Goal: Obtain resource: Obtain resource

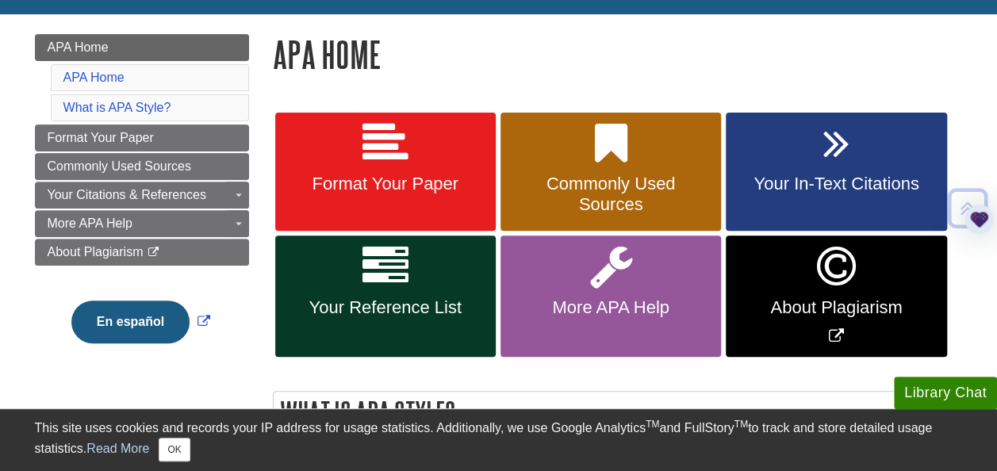
scroll to position [205, 0]
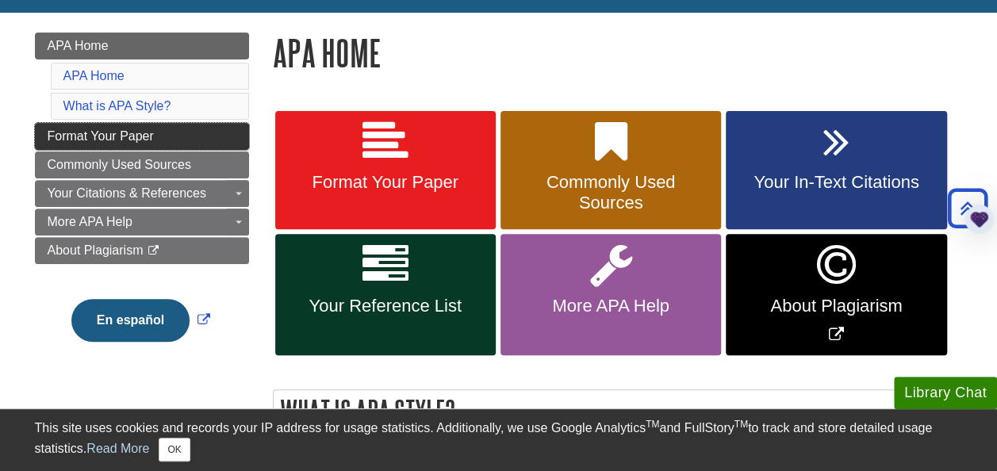
click at [159, 136] on link "Format Your Paper" at bounding box center [142, 136] width 214 height 27
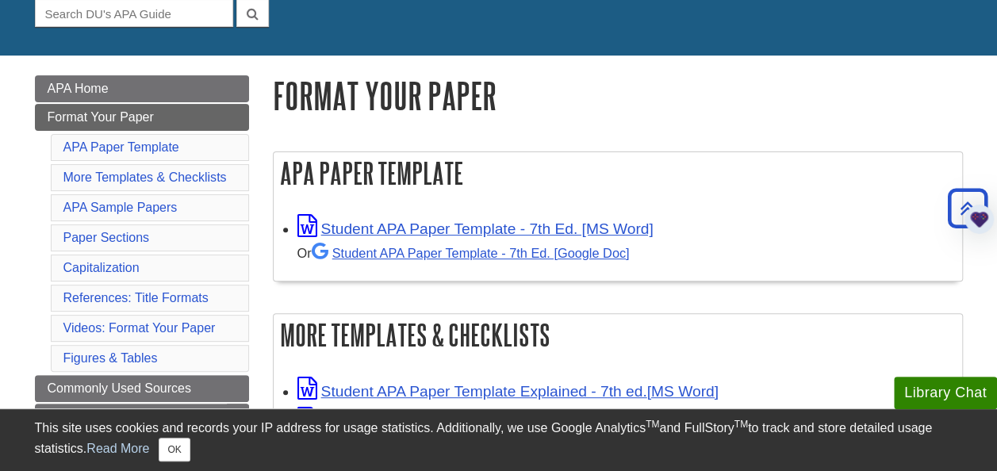
scroll to position [158, 0]
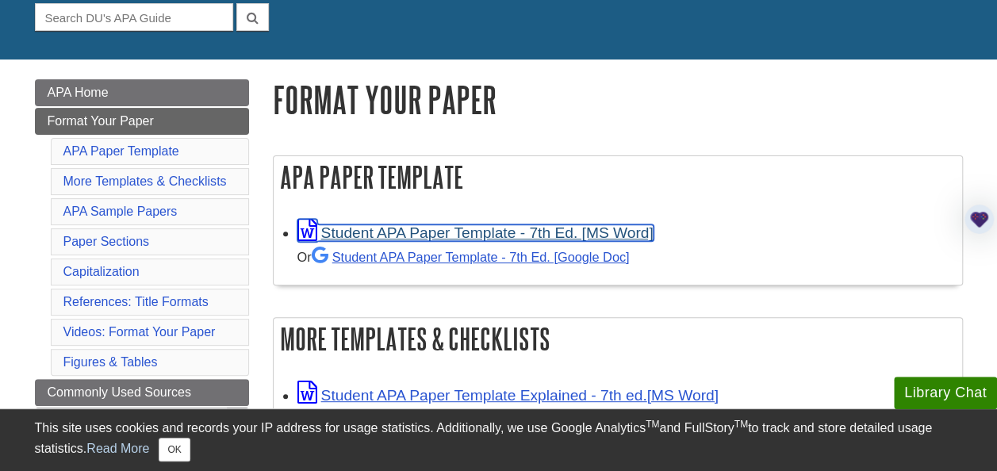
click at [440, 236] on link "Student APA Paper Template - 7th Ed. [MS Word]" at bounding box center [476, 233] width 356 height 17
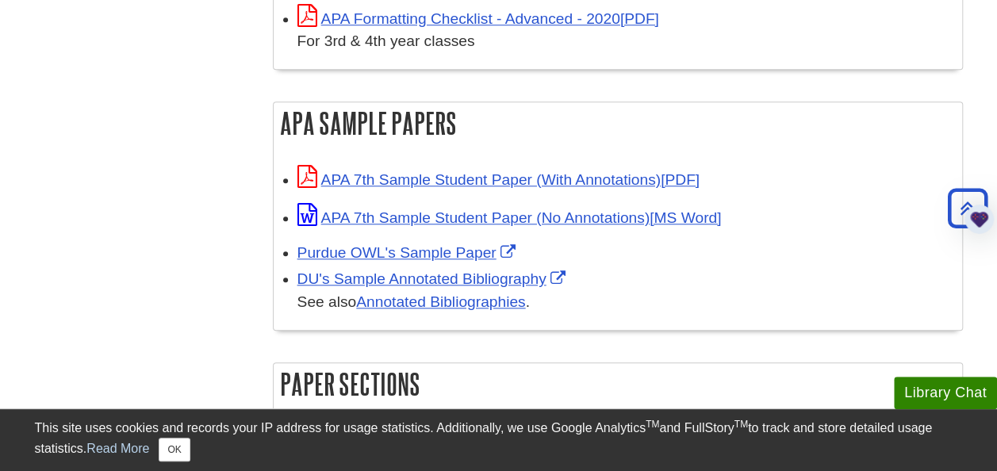
scroll to position [698, 0]
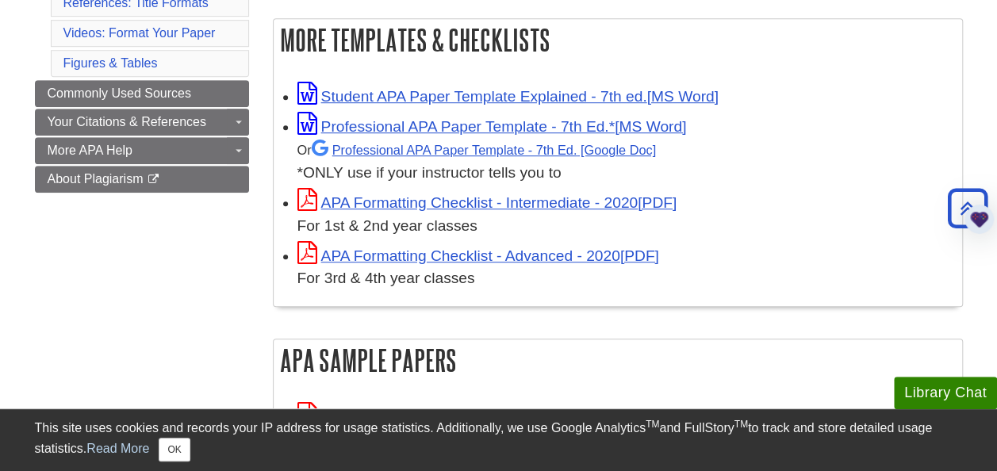
scroll to position [439, 0]
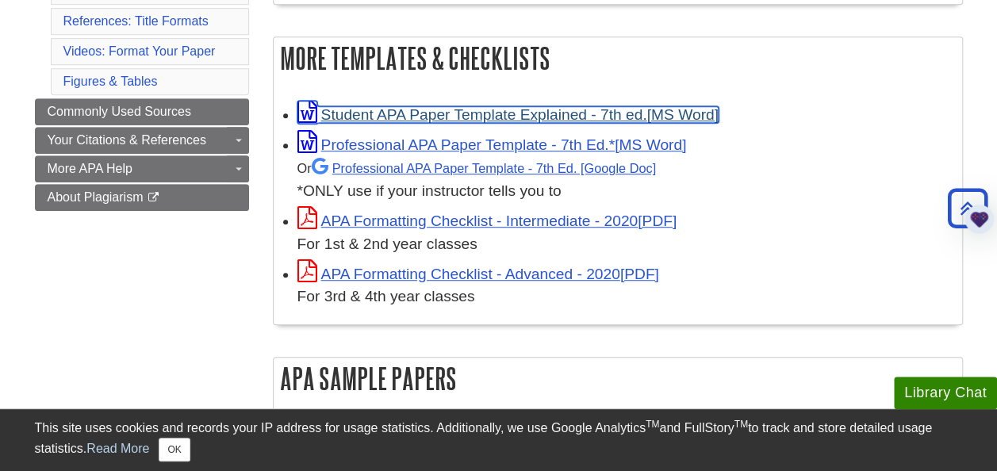
click at [535, 119] on link "Student APA Paper Template Explained - 7th ed." at bounding box center [508, 114] width 421 height 17
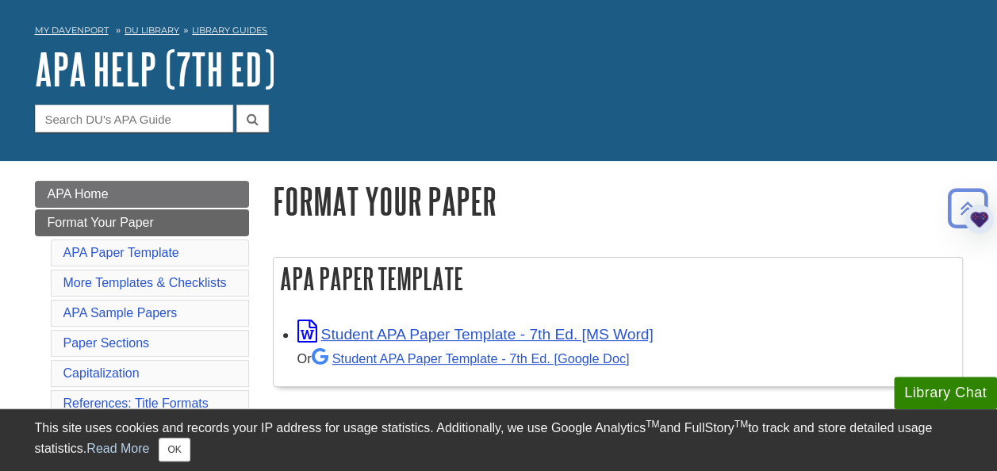
scroll to position [39, 0]
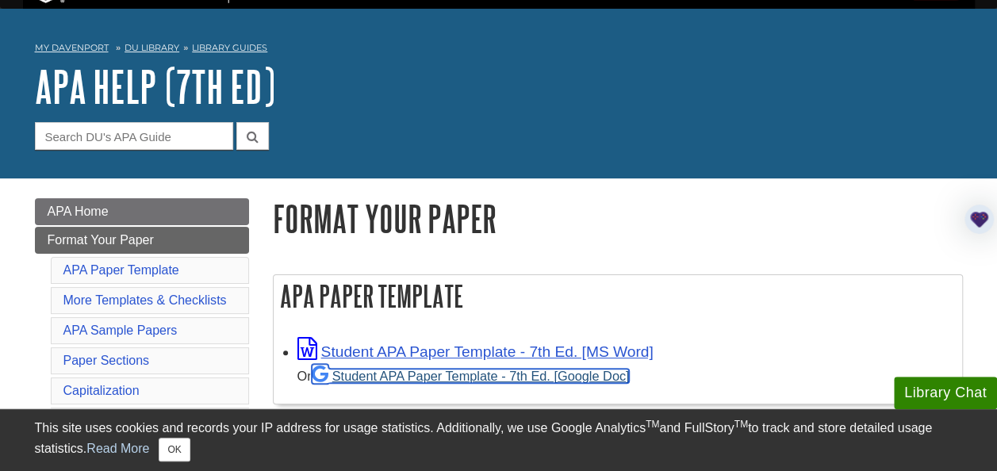
click at [350, 378] on link "Student APA Paper Template - 7th Ed. [Google Doc]" at bounding box center [471, 376] width 318 height 14
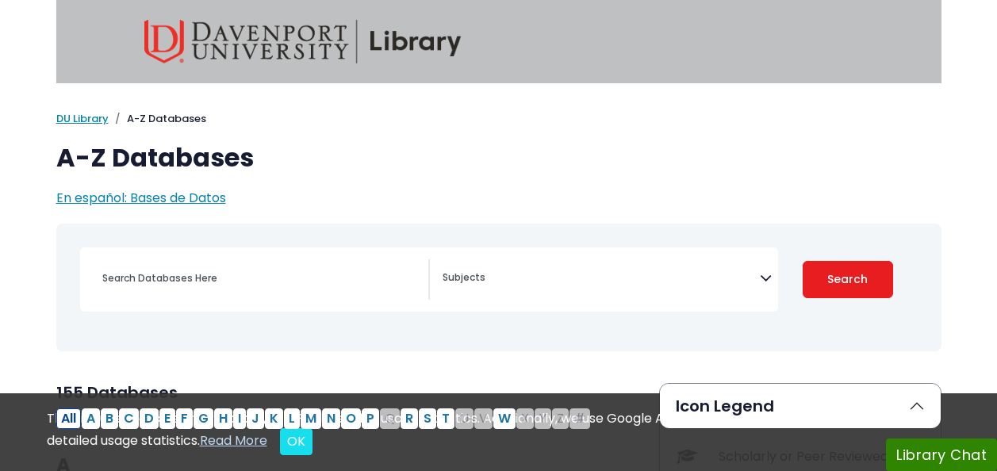
select select "Database Subject Filter"
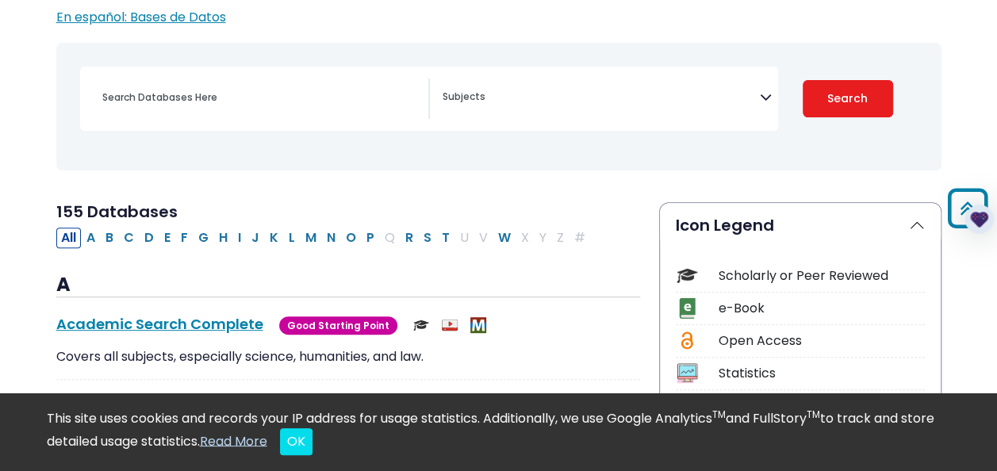
scroll to position [179, 0]
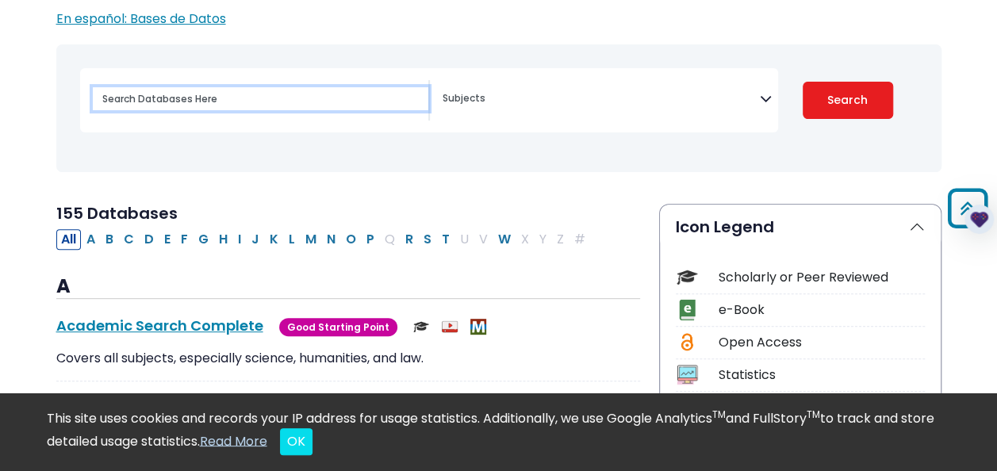
click at [228, 97] on input "Search database by title or keyword" at bounding box center [261, 98] width 336 height 23
type input "S"
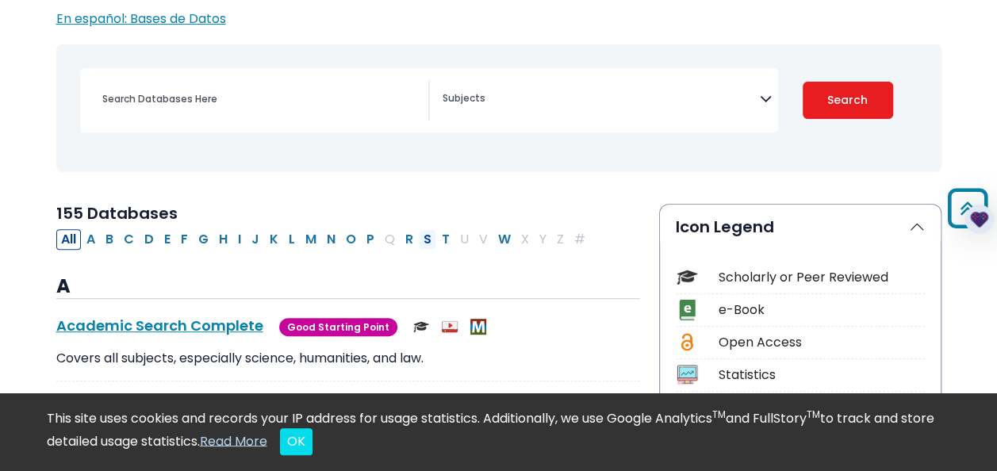
click at [419, 233] on button "S" at bounding box center [427, 239] width 17 height 21
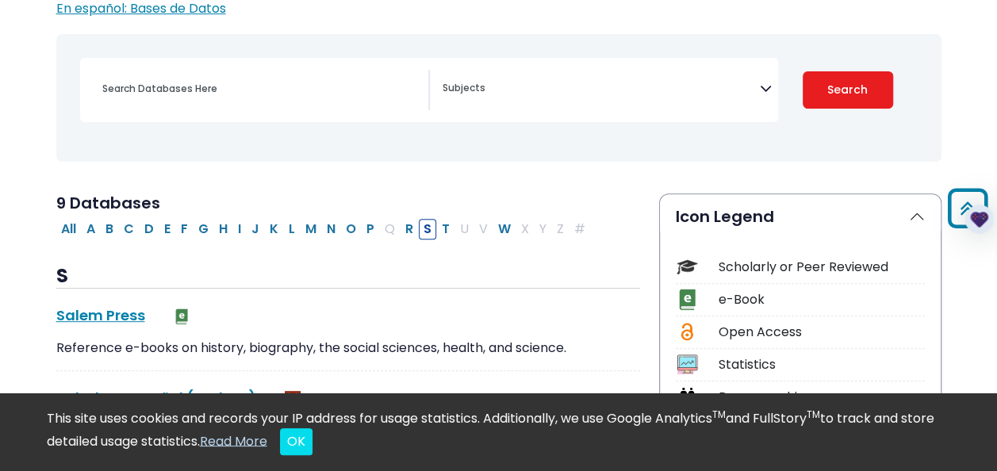
scroll to position [189, 0]
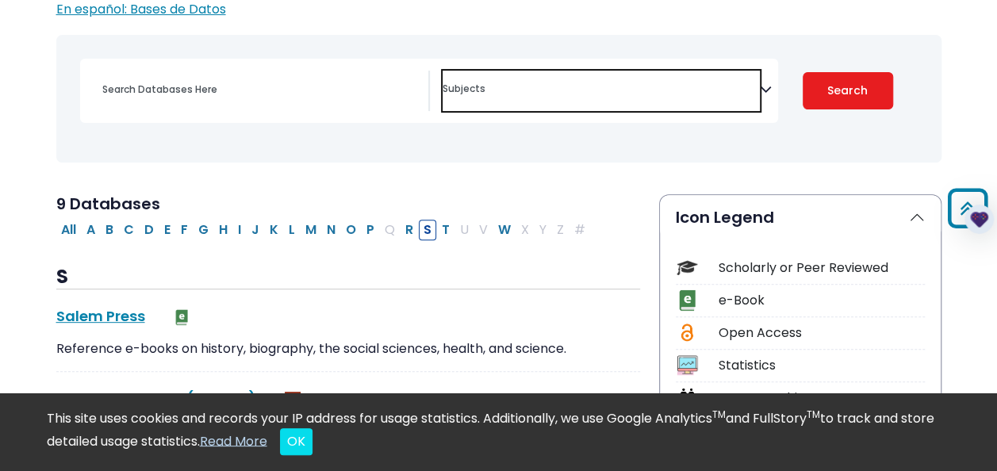
click at [578, 80] on span "Search filters" at bounding box center [601, 87] width 317 height 18
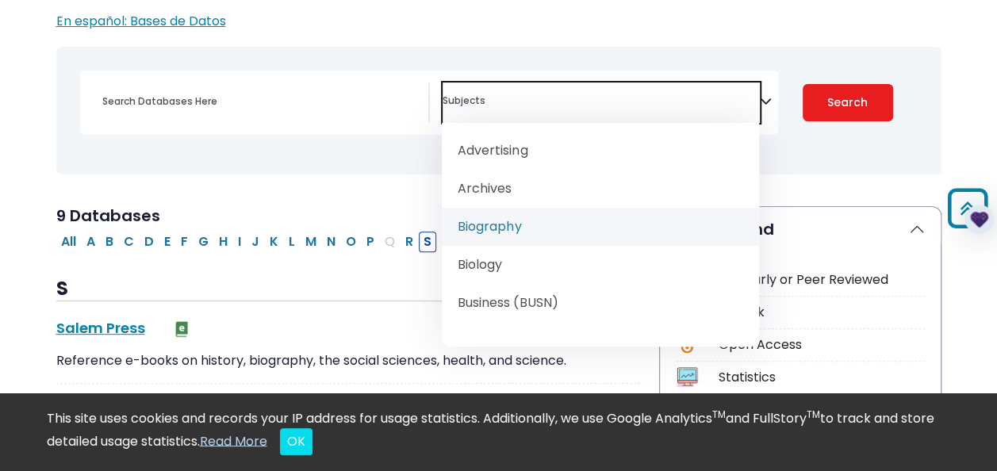
scroll to position [100, 0]
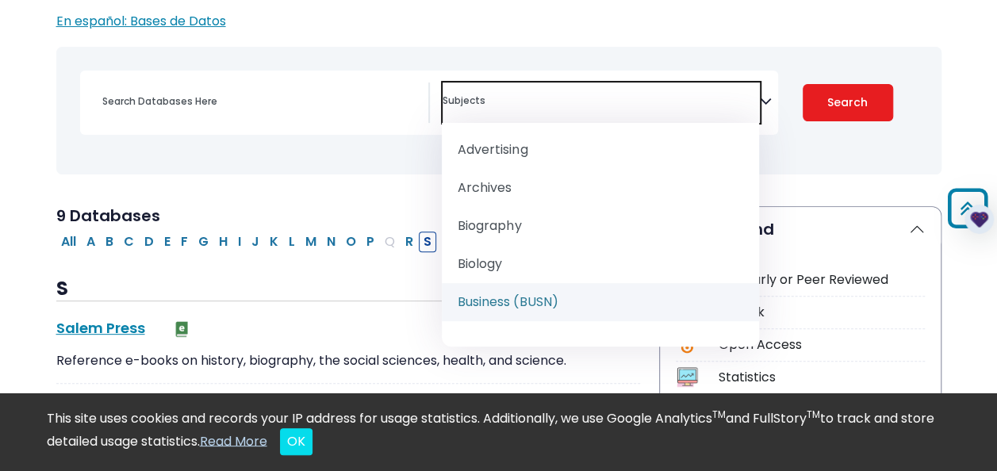
select select "219040"
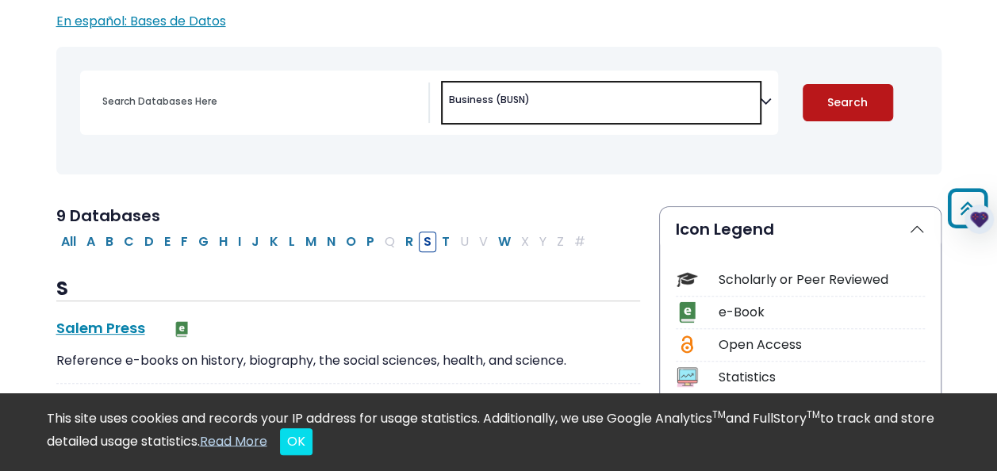
click at [848, 96] on button "Search" at bounding box center [848, 102] width 90 height 37
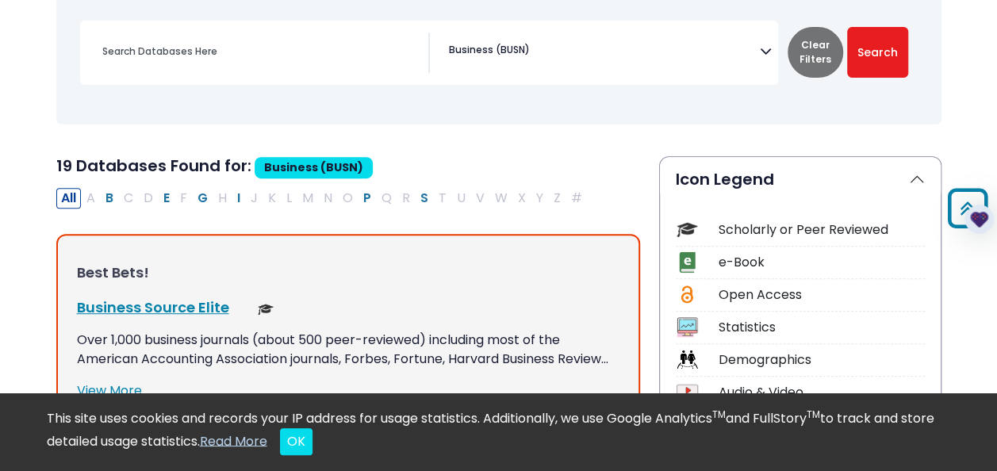
scroll to position [228, 0]
click at [600, 57] on span "× Business (BUSN)" at bounding box center [601, 52] width 317 height 40
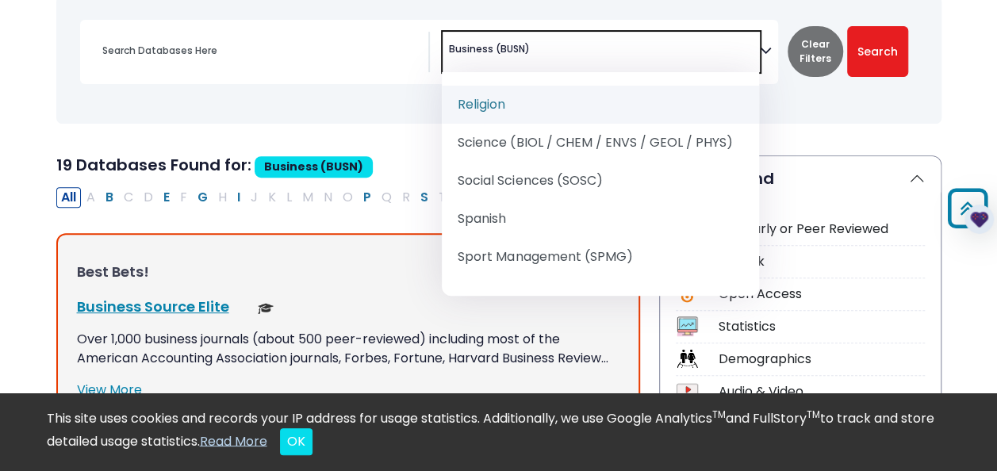
scroll to position [1921, 0]
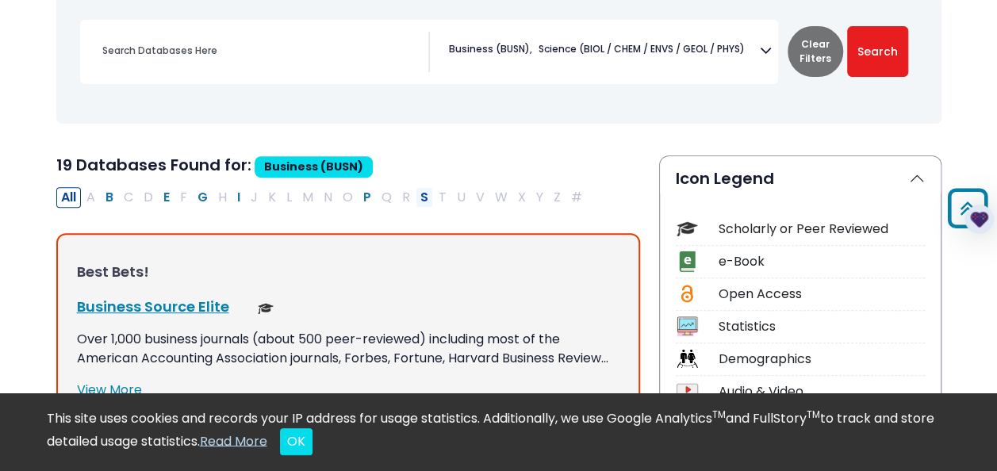
click at [416, 195] on button "S" at bounding box center [424, 197] width 17 height 21
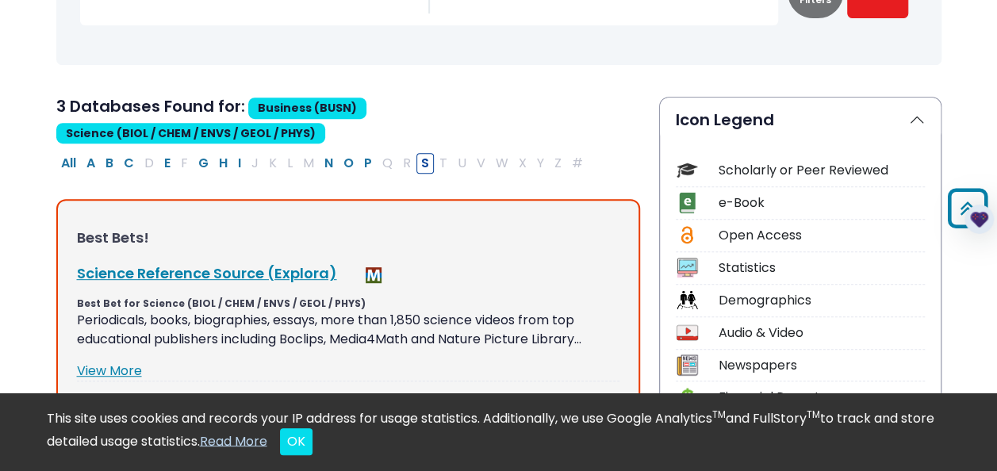
scroll to position [286, 0]
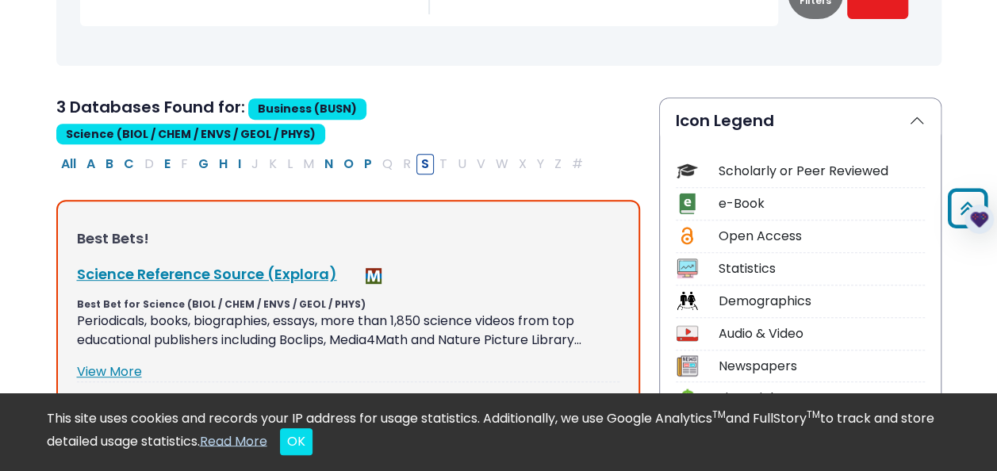
click at [347, 110] on span "Business (BUSN)" at bounding box center [307, 108] width 118 height 21
drag, startPoint x: 348, startPoint y: 106, endPoint x: 267, endPoint y: 101, distance: 80.3
click at [267, 101] on span "Business (BUSN)" at bounding box center [307, 108] width 118 height 21
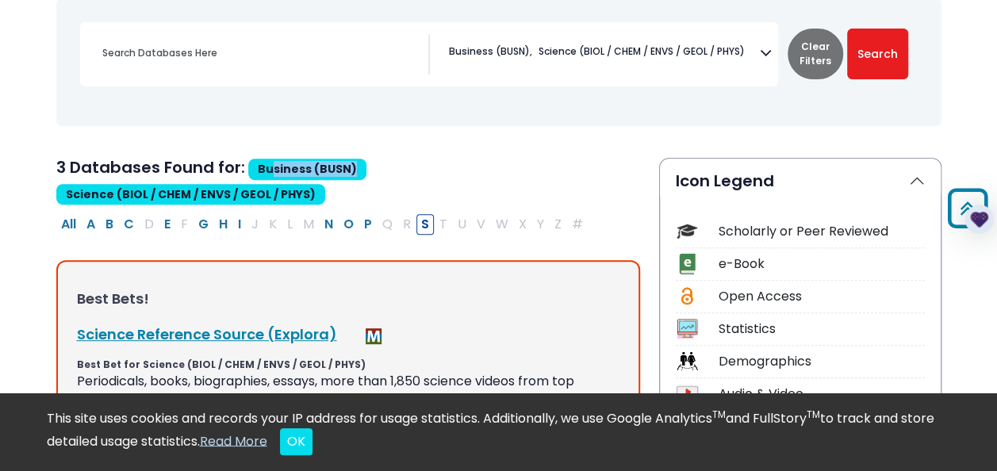
scroll to position [225, 0]
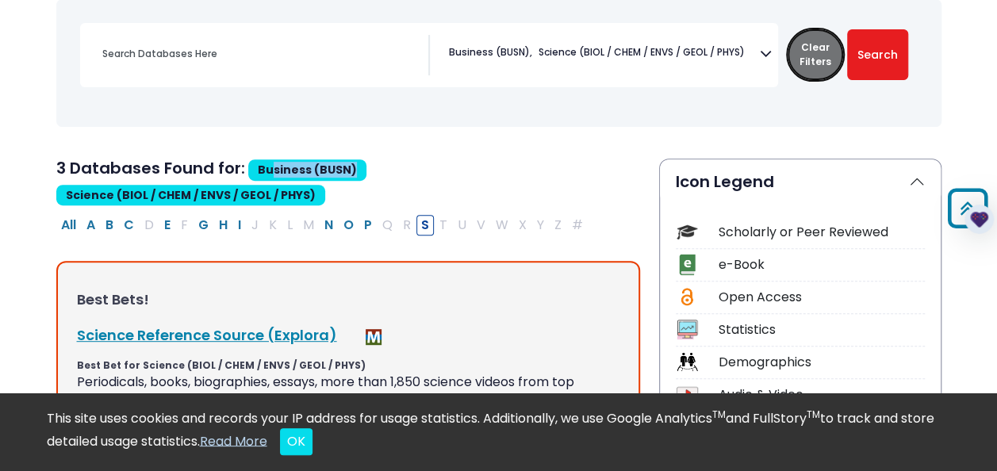
click at [813, 57] on button "Clear Filters" at bounding box center [816, 54] width 56 height 51
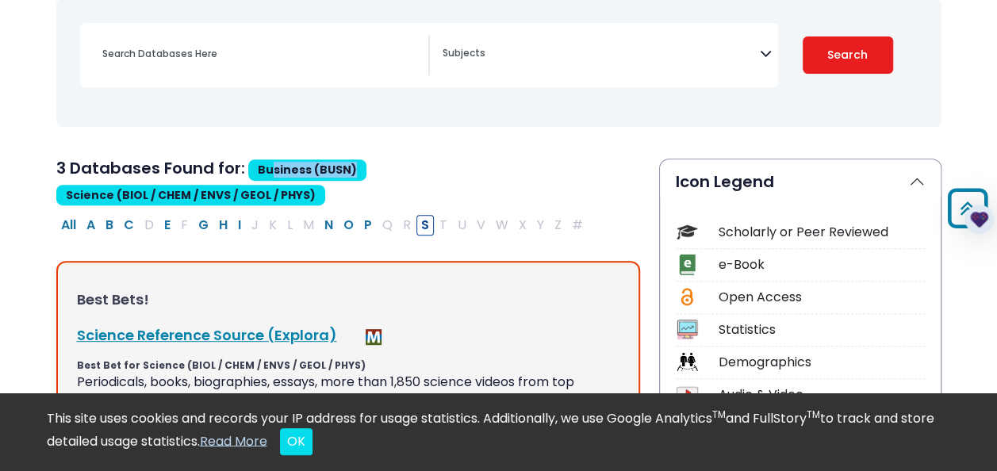
select select "Database Subject Filter"
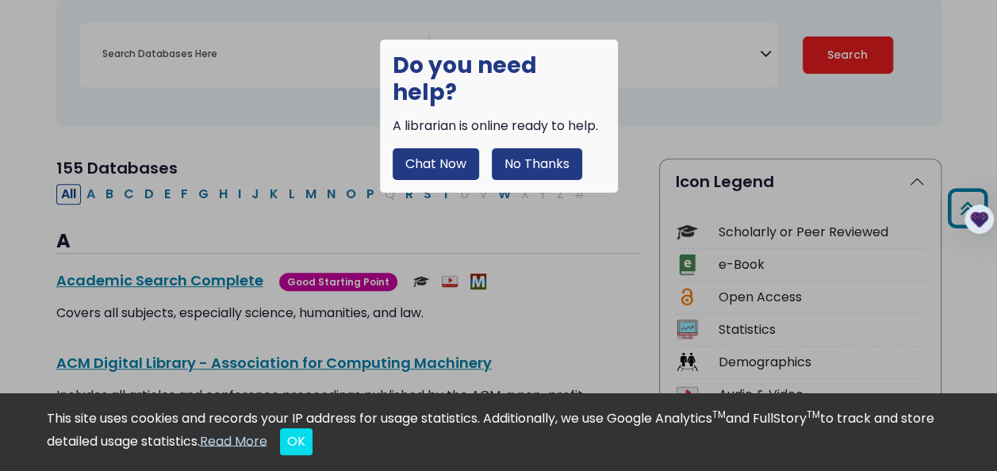
click at [529, 148] on button "No Thanks" at bounding box center [537, 164] width 90 height 32
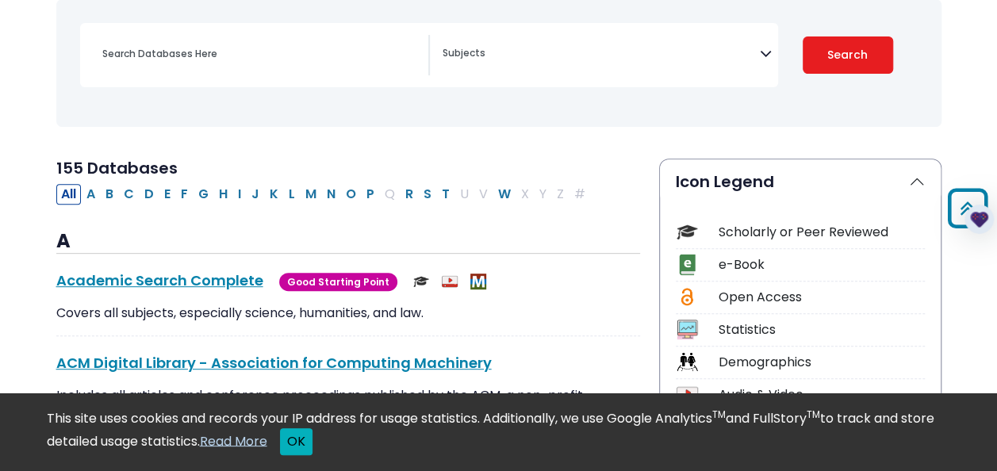
click at [313, 440] on button "OK" at bounding box center [296, 442] width 33 height 27
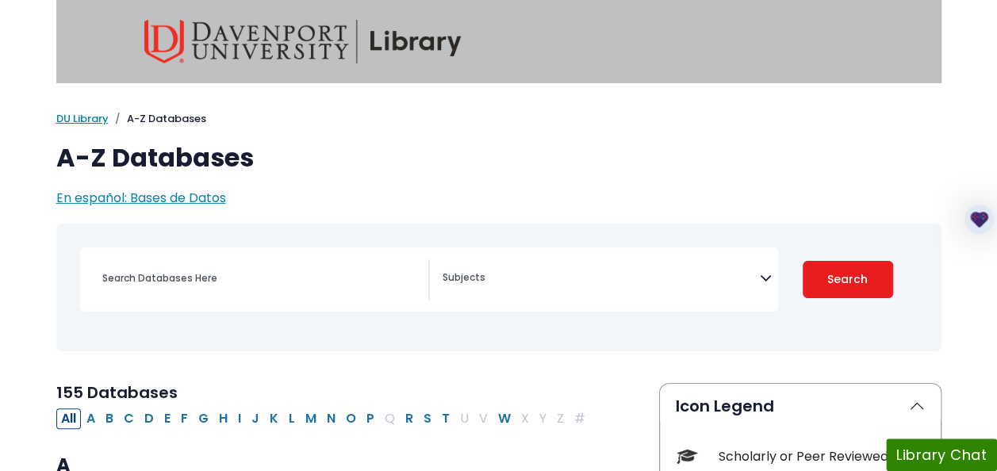
click at [438, 43] on img at bounding box center [302, 42] width 317 height 44
click at [253, 21] on img at bounding box center [302, 42] width 317 height 44
